Goal: Download file/media: Obtain a digital file from the website

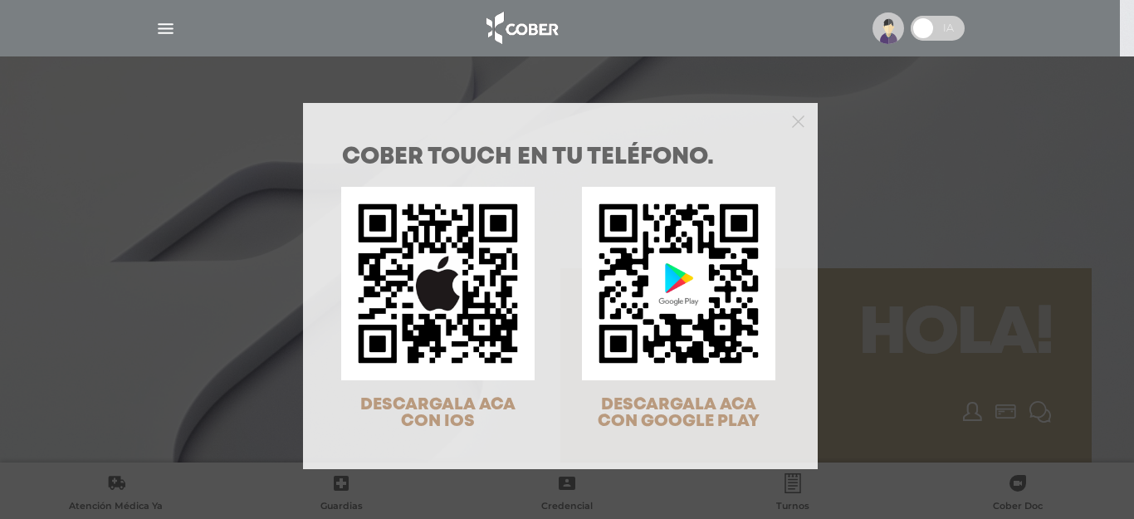
click at [558, 269] on div "DESCARGALA ACA CON IOS DESCARGALA ACA CON GOOGLE PLAY" at bounding box center [550, 307] width 482 height 269
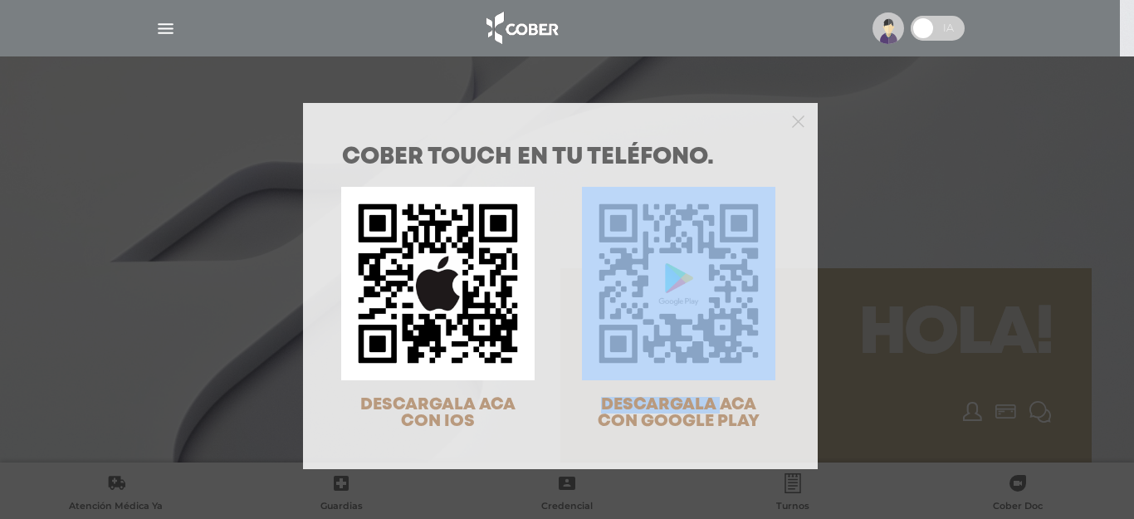
click at [558, 269] on div "DESCARGALA ACA CON IOS DESCARGALA ACA CON GOOGLE PLAY" at bounding box center [550, 307] width 482 height 269
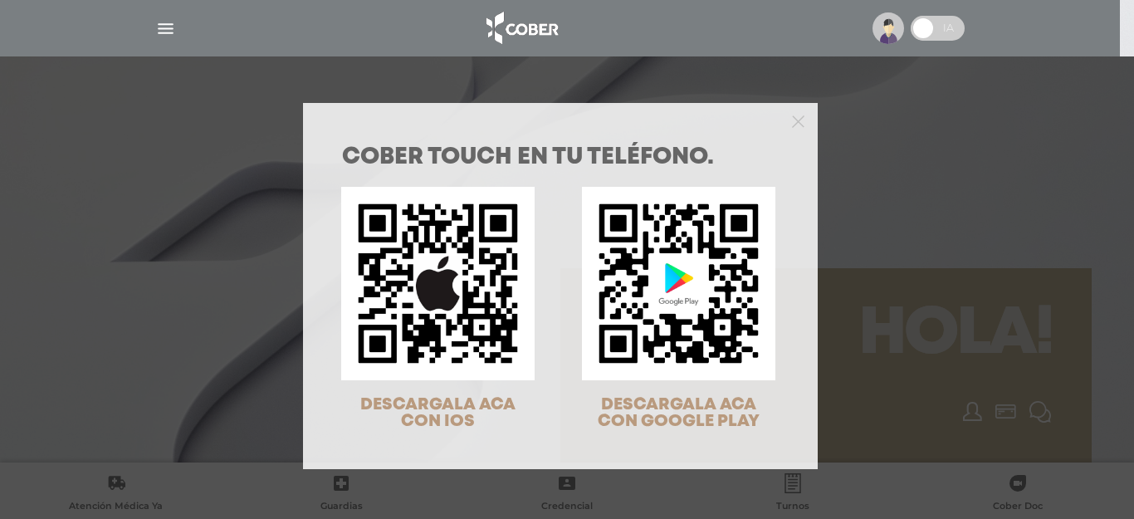
click at [427, 418] on span "DESCARGALA ACA CON IOS" at bounding box center [437, 413] width 155 height 32
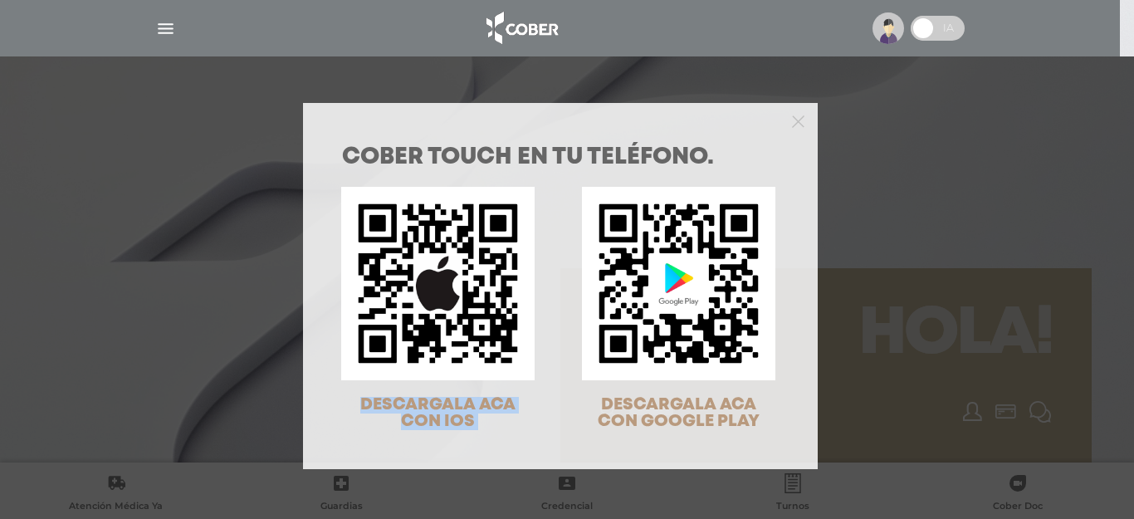
click at [427, 418] on span "DESCARGALA ACA CON IOS" at bounding box center [437, 413] width 155 height 32
click at [217, 266] on div "COBER TOUCH en tu teléfono. DESCARGALA ACA CON IOS DESCARGALA ACA CON GOOGLE PL…" at bounding box center [567, 259] width 1134 height 519
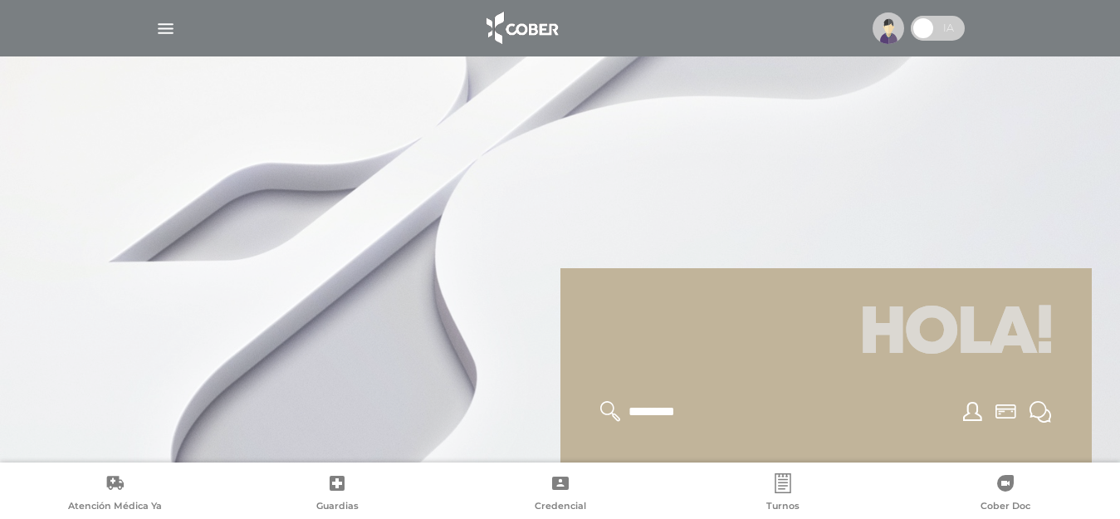
click at [297, 328] on div at bounding box center [560, 259] width 1120 height 519
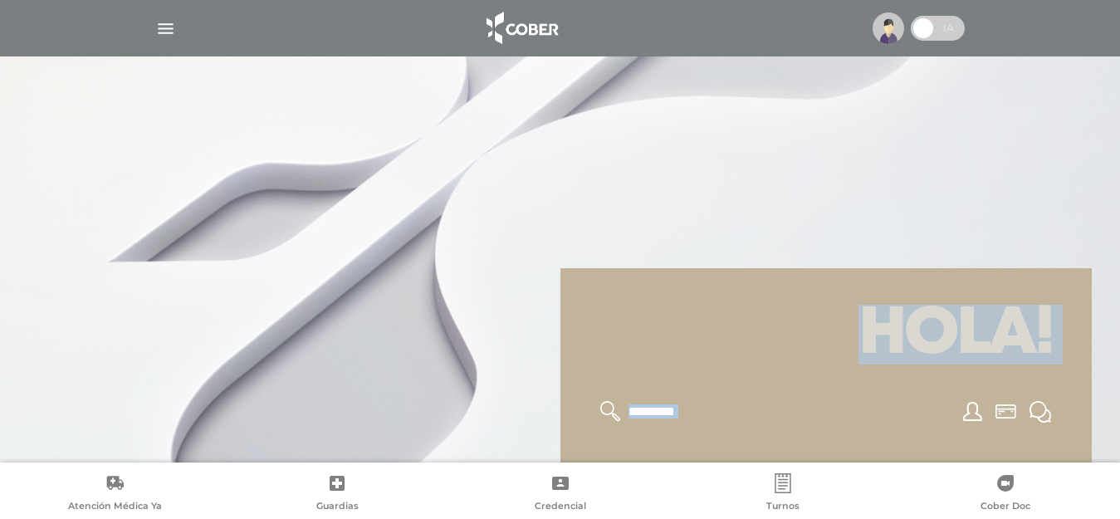
drag, startPoint x: 297, startPoint y: 328, endPoint x: 0, endPoint y: 547, distance: 369.2
click at [0, 518] on html "Cober Touch - Desktop Mobile inicio" at bounding box center [560, 259] width 1120 height 519
click at [654, 417] on input "text" at bounding box center [695, 412] width 136 height 22
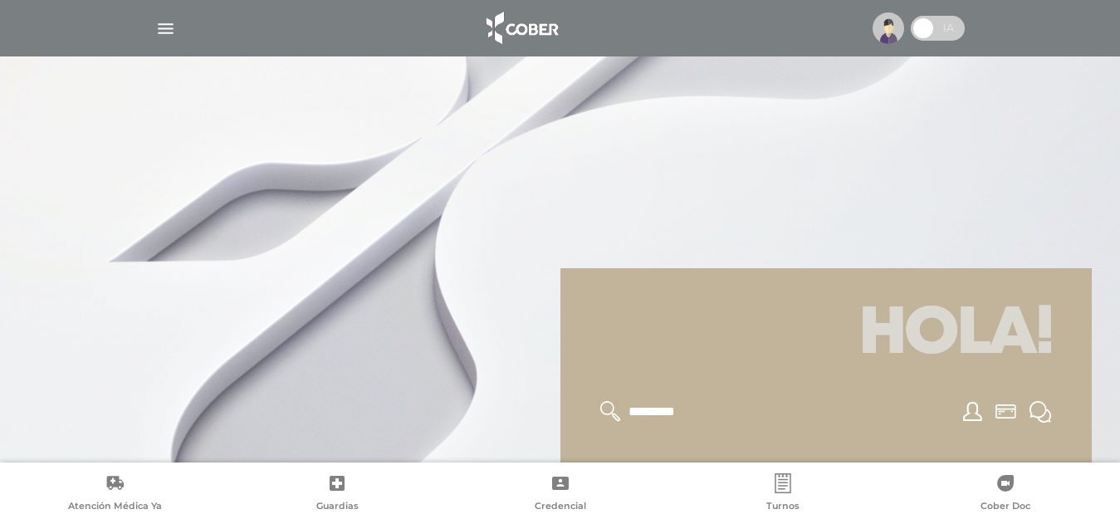
click at [654, 417] on input "text" at bounding box center [695, 412] width 136 height 22
click at [669, 419] on input "text" at bounding box center [695, 412] width 136 height 22
click at [436, 450] on div at bounding box center [560, 259] width 1120 height 519
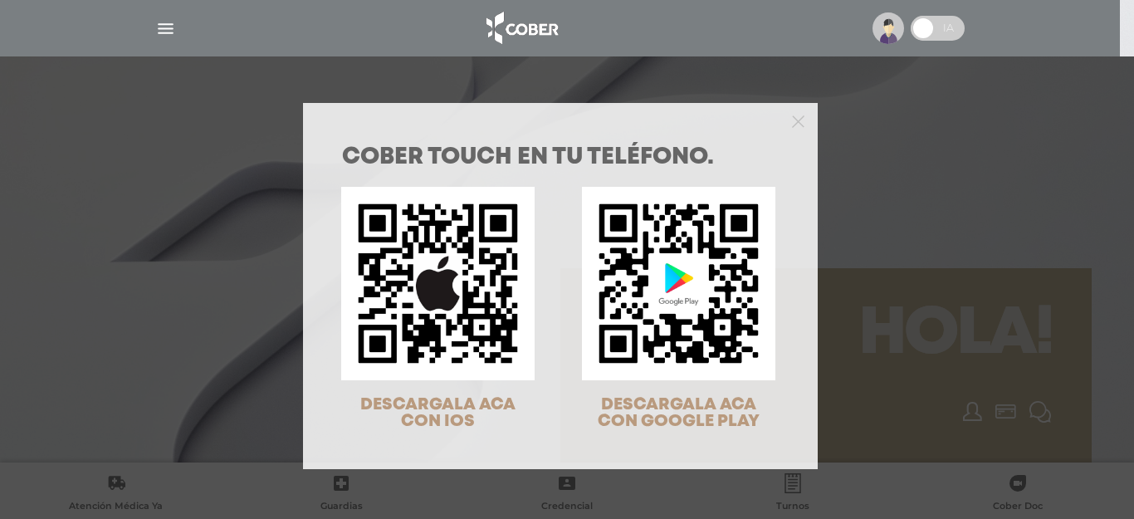
click at [851, 248] on div "COBER TOUCH en tu teléfono. DESCARGALA ACA CON IOS DESCARGALA ACA CON GOOGLE PL…" at bounding box center [567, 259] width 1134 height 519
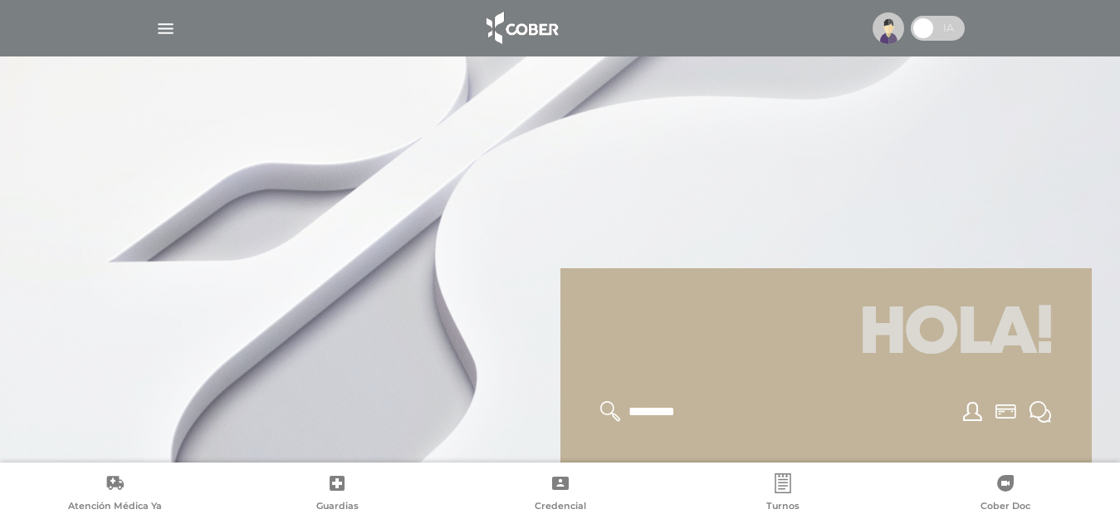
click at [653, 422] on div at bounding box center [825, 411] width 491 height 61
click at [643, 426] on div at bounding box center [825, 411] width 491 height 61
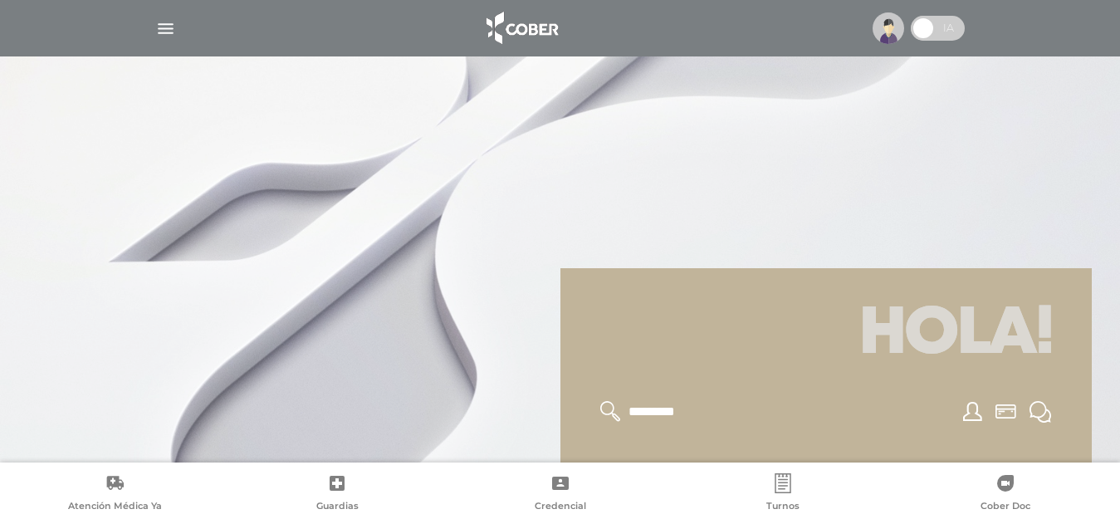
click at [643, 426] on div at bounding box center [825, 411] width 491 height 61
click at [646, 414] on input "text" at bounding box center [695, 412] width 136 height 22
click at [646, 417] on input "text" at bounding box center [695, 412] width 136 height 22
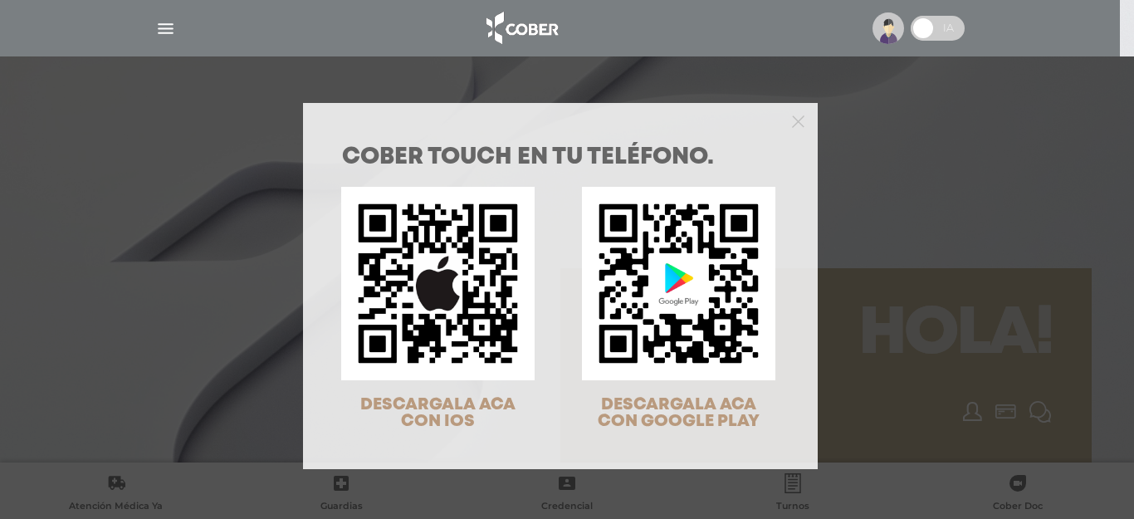
click at [622, 324] on img at bounding box center [678, 283] width 193 height 193
click at [668, 280] on img at bounding box center [678, 283] width 193 height 193
drag, startPoint x: 553, startPoint y: 331, endPoint x: 488, endPoint y: 463, distance: 147.0
click at [488, 463] on div "COBER TOUCH en tu teléfono. DESCARGALA ACA CON IOS DESCARGALA ACA CON GOOGLE PL…" at bounding box center [560, 302] width 515 height 333
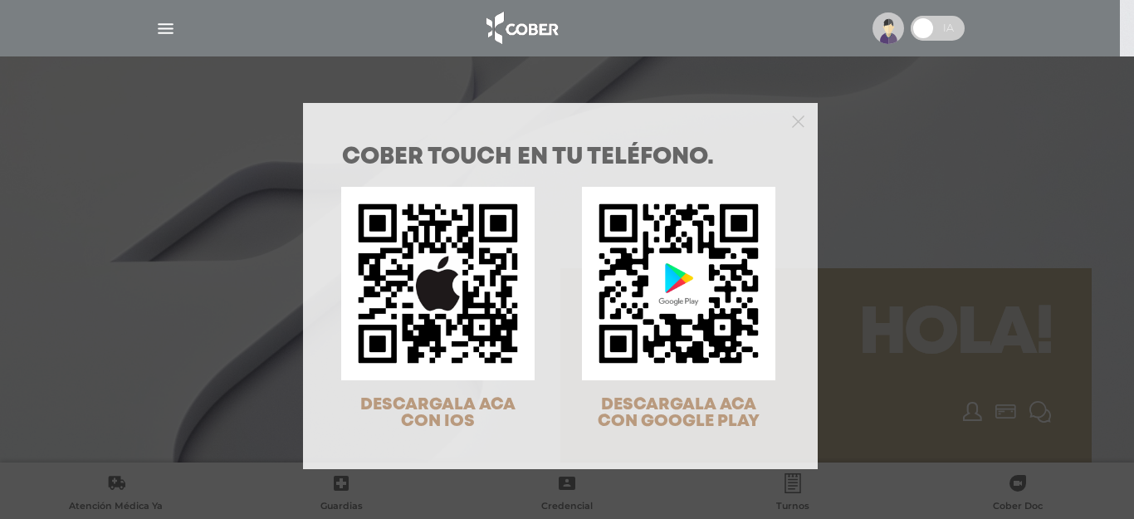
click at [426, 289] on img at bounding box center [437, 283] width 193 height 193
click at [314, 464] on div "COBER TOUCH en tu teléfono. DESCARGALA ACA CON IOS DESCARGALA ACA CON GOOGLE PL…" at bounding box center [560, 302] width 515 height 333
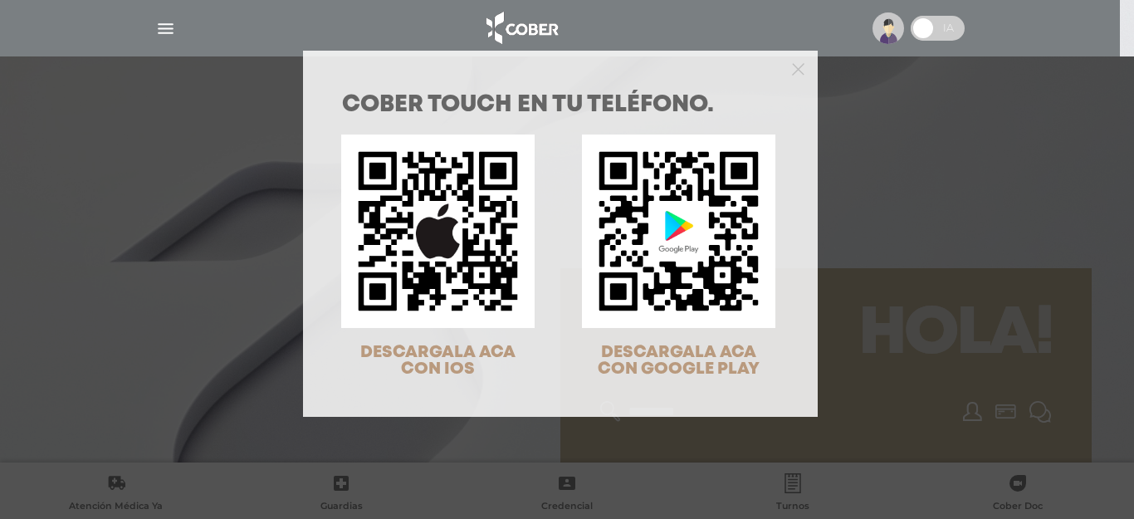
scroll to position [53, 0]
